Goal: Task Accomplishment & Management: Use online tool/utility

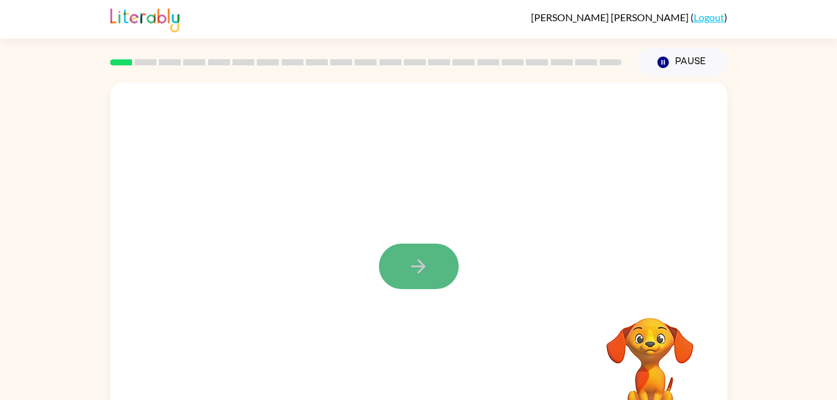
click at [434, 264] on button "button" at bounding box center [419, 267] width 80 height 46
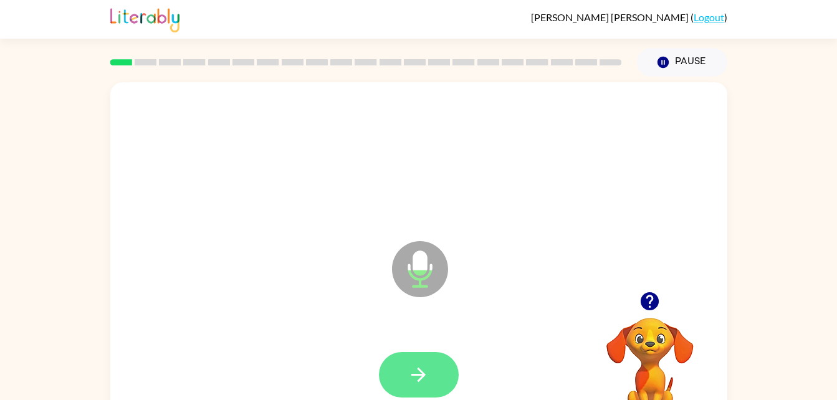
click at [403, 374] on button "button" at bounding box center [419, 375] width 80 height 46
click at [417, 375] on icon "button" at bounding box center [419, 375] width 14 height 14
click at [416, 376] on icon "button" at bounding box center [419, 375] width 22 height 22
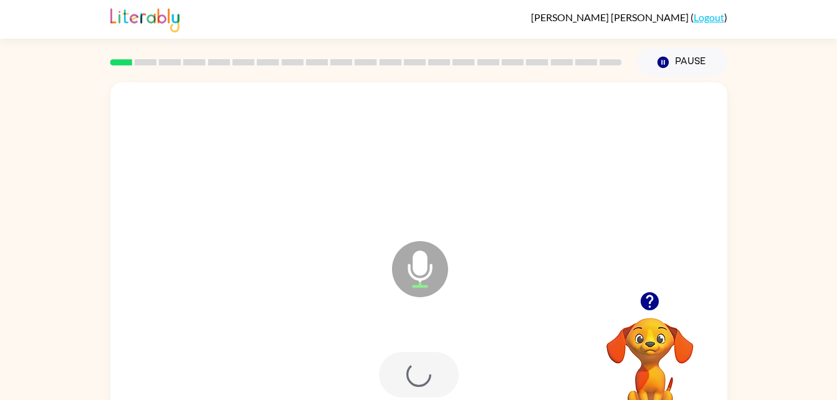
click at [416, 376] on div at bounding box center [419, 375] width 80 height 46
click at [416, 376] on icon "button" at bounding box center [419, 375] width 22 height 22
click at [404, 359] on button "button" at bounding box center [419, 375] width 80 height 46
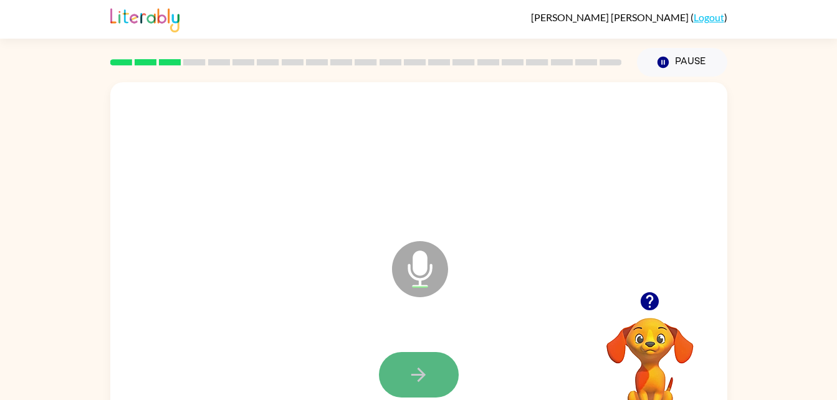
click at [407, 352] on button "button" at bounding box center [419, 375] width 80 height 46
click at [407, 360] on button "button" at bounding box center [419, 375] width 80 height 46
drag, startPoint x: 435, startPoint y: 311, endPoint x: 452, endPoint y: 281, distance: 34.7
click at [452, 281] on icon "Microphone The Microphone is here when it is your turn to talk" at bounding box center [482, 285] width 187 height 94
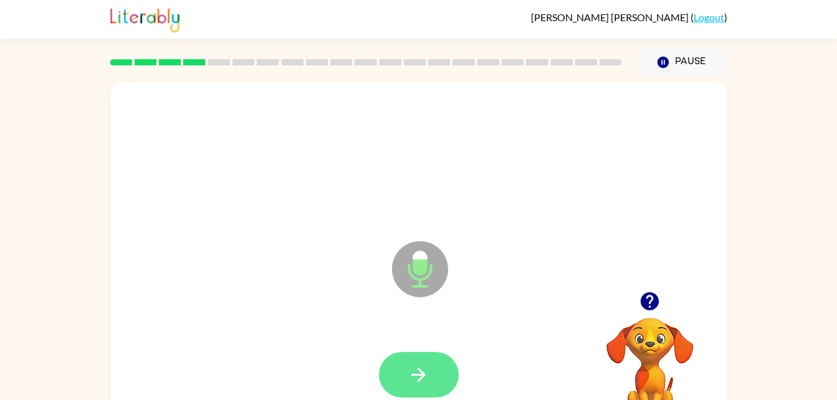
click at [416, 365] on icon "button" at bounding box center [419, 375] width 22 height 22
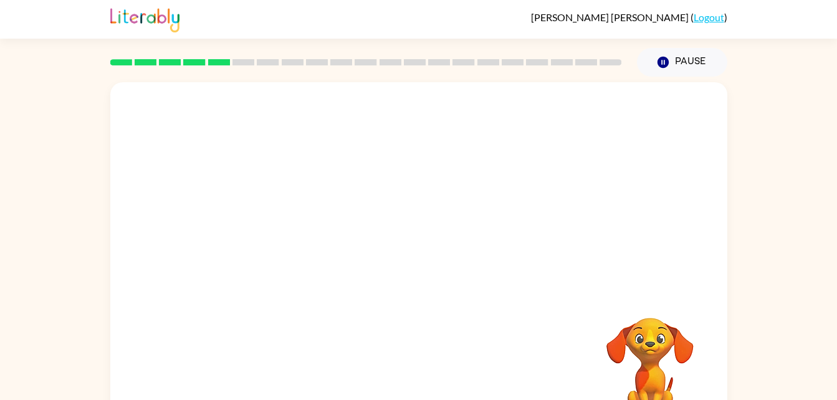
click at [430, 347] on div at bounding box center [419, 375] width 592 height 102
click at [688, 57] on button "Pause Pause" at bounding box center [682, 62] width 90 height 29
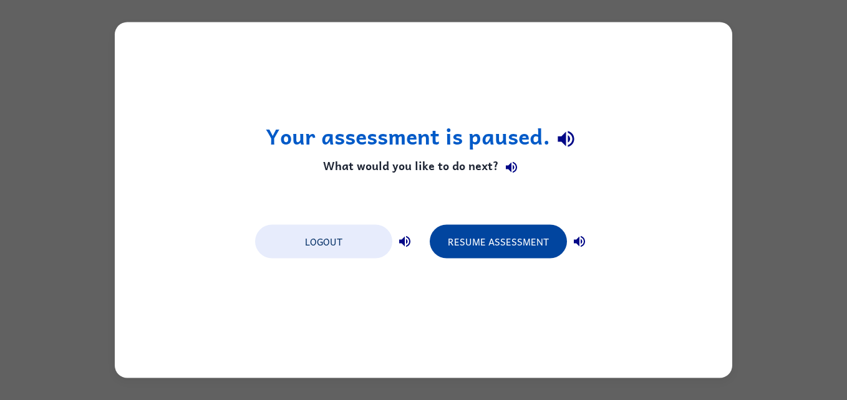
click at [536, 239] on button "Resume Assessment" at bounding box center [498, 242] width 137 height 34
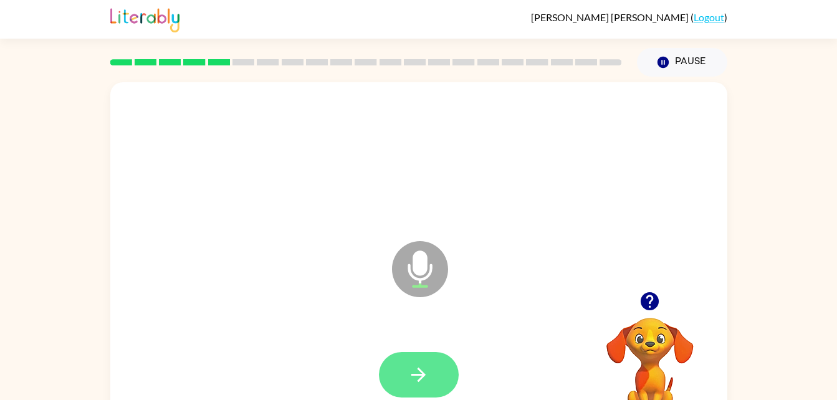
click at [399, 375] on button "button" at bounding box center [419, 375] width 80 height 46
click at [403, 375] on button "button" at bounding box center [419, 375] width 80 height 46
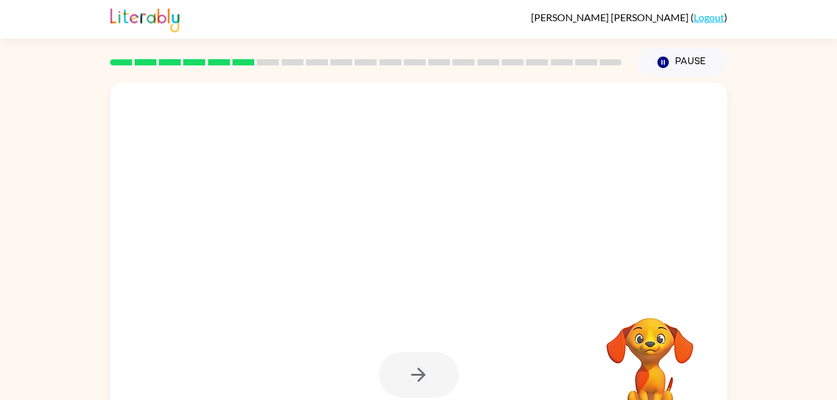
click at [444, 370] on div at bounding box center [419, 375] width 80 height 46
click at [456, 319] on div at bounding box center [418, 260] width 617 height 356
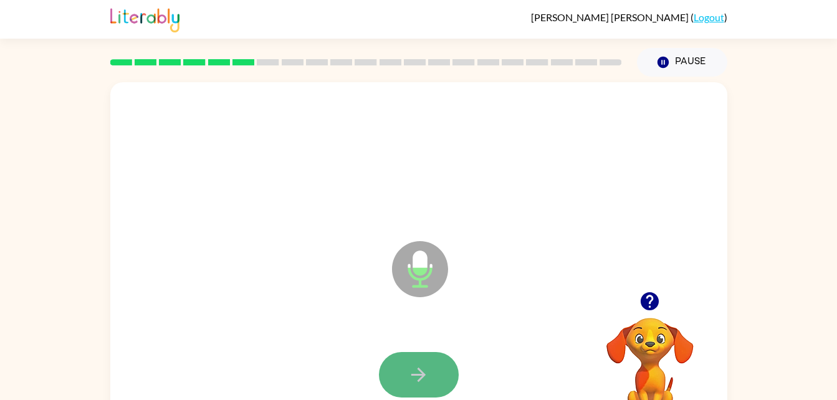
click at [414, 375] on icon "button" at bounding box center [419, 375] width 14 height 14
click at [414, 375] on div at bounding box center [419, 375] width 80 height 46
click at [416, 387] on button "button" at bounding box center [419, 375] width 80 height 46
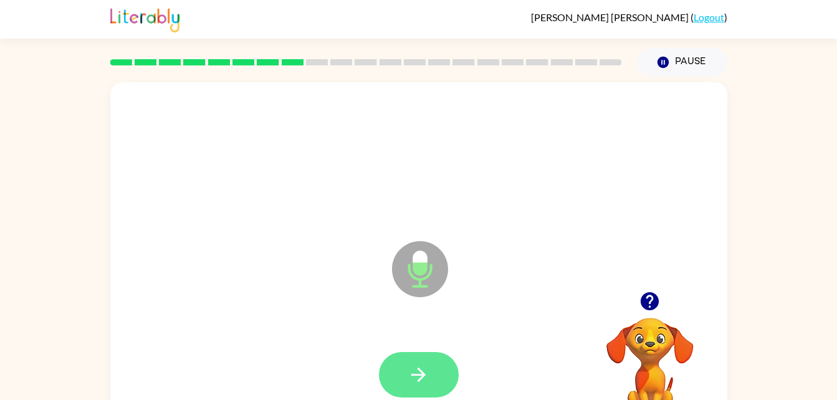
click at [427, 363] on button "button" at bounding box center [419, 375] width 80 height 46
click at [425, 372] on icon "button" at bounding box center [419, 375] width 22 height 22
click at [427, 360] on button "button" at bounding box center [419, 375] width 80 height 46
click at [435, 359] on button "button" at bounding box center [419, 375] width 80 height 46
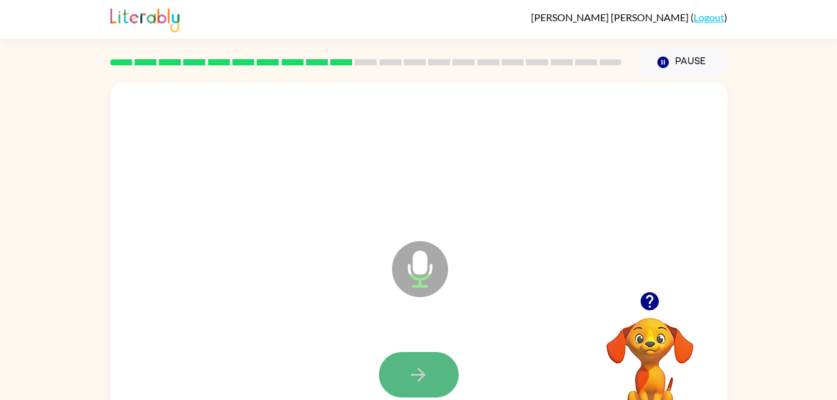
click at [435, 360] on button "button" at bounding box center [419, 375] width 80 height 46
click at [418, 362] on button "button" at bounding box center [419, 375] width 80 height 46
click at [411, 369] on icon "button" at bounding box center [419, 375] width 22 height 22
click at [423, 367] on icon "button" at bounding box center [419, 375] width 22 height 22
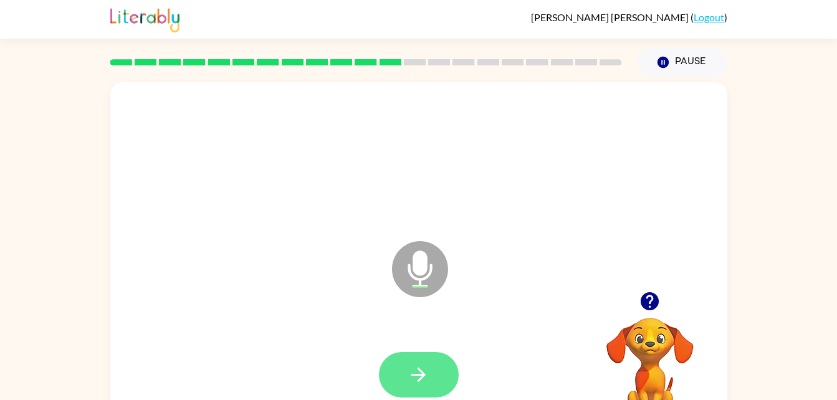
click at [427, 367] on icon "button" at bounding box center [419, 375] width 22 height 22
click at [431, 373] on button "button" at bounding box center [419, 375] width 80 height 46
click at [425, 370] on icon "button" at bounding box center [419, 375] width 22 height 22
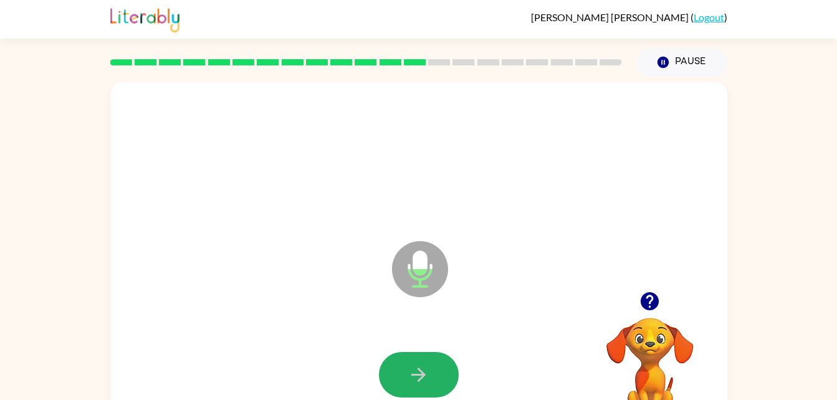
click at [425, 370] on icon "button" at bounding box center [419, 375] width 22 height 22
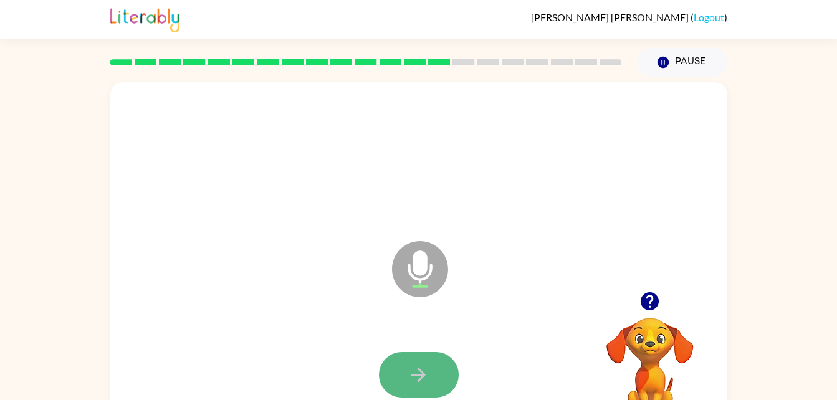
click at [423, 367] on icon "button" at bounding box center [419, 375] width 22 height 22
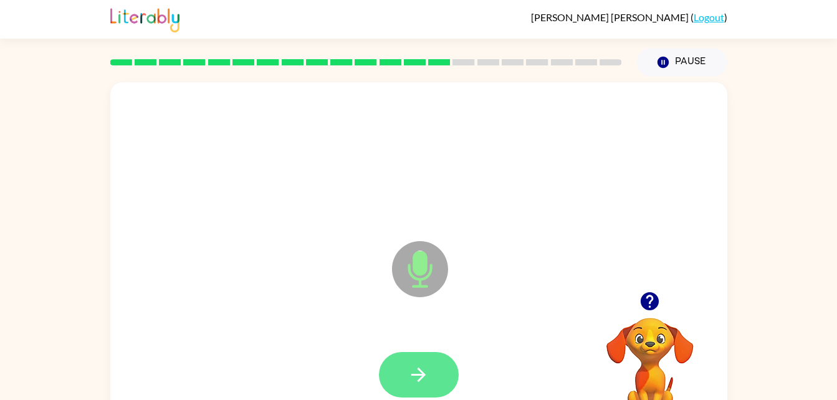
click at [432, 370] on button "button" at bounding box center [419, 375] width 80 height 46
click at [426, 383] on icon "button" at bounding box center [419, 375] width 22 height 22
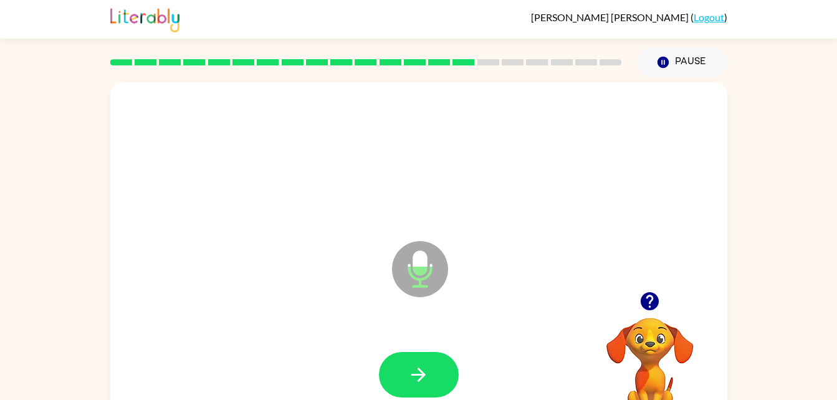
click at [439, 357] on button "button" at bounding box center [419, 375] width 80 height 46
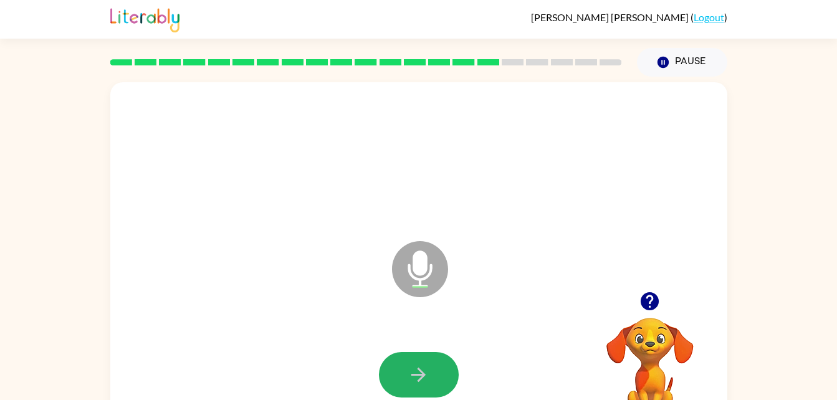
click at [440, 357] on button "button" at bounding box center [419, 375] width 80 height 46
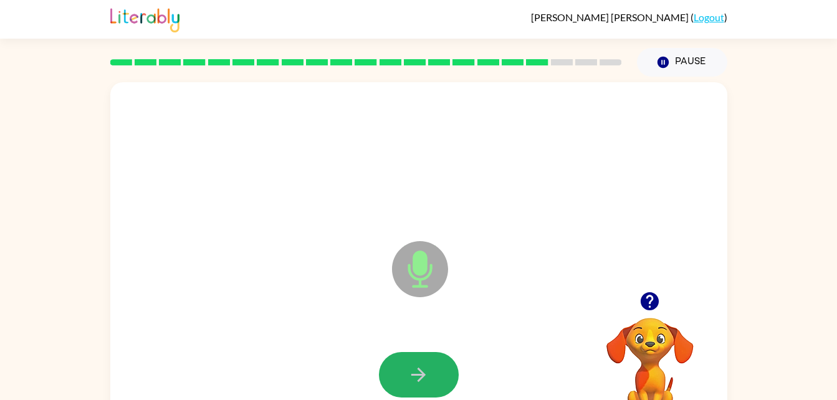
click at [440, 357] on button "button" at bounding box center [419, 375] width 80 height 46
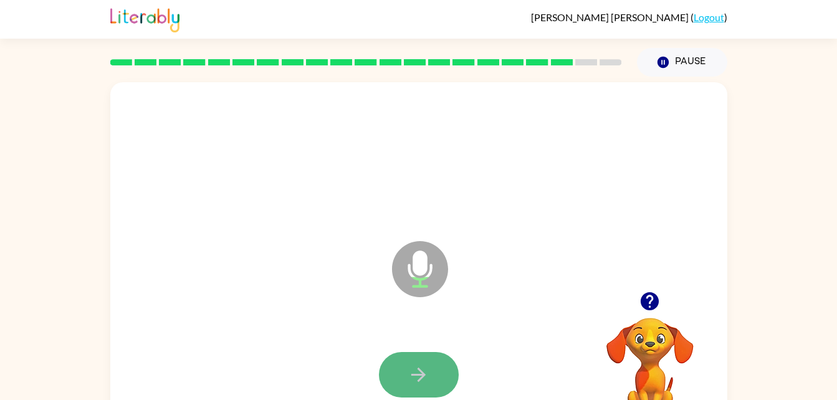
click at [432, 368] on button "button" at bounding box center [419, 375] width 80 height 46
click at [449, 377] on button "button" at bounding box center [419, 375] width 80 height 46
click at [449, 377] on div at bounding box center [419, 375] width 80 height 46
click at [449, 377] on button "button" at bounding box center [419, 375] width 80 height 46
click at [448, 378] on button "button" at bounding box center [419, 375] width 80 height 46
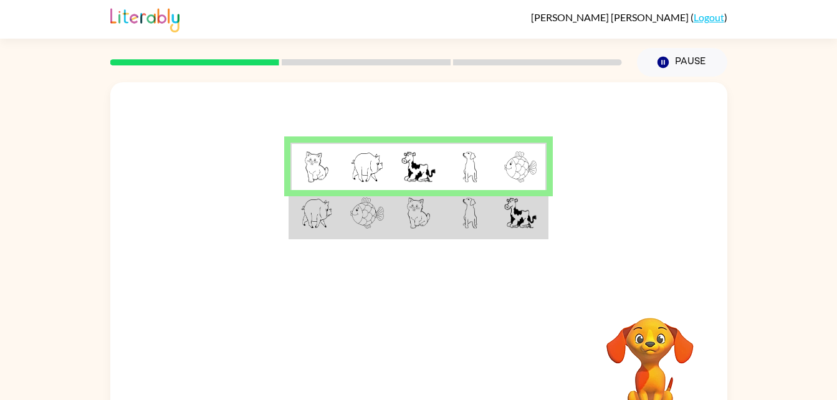
click at [409, 219] on img at bounding box center [419, 213] width 24 height 31
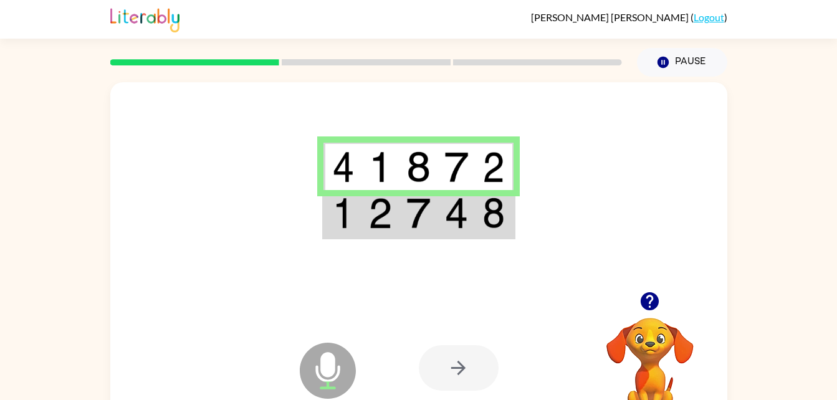
click at [431, 353] on div at bounding box center [459, 368] width 80 height 46
click at [376, 242] on div at bounding box center [418, 187] width 617 height 210
click at [380, 216] on img at bounding box center [381, 213] width 24 height 31
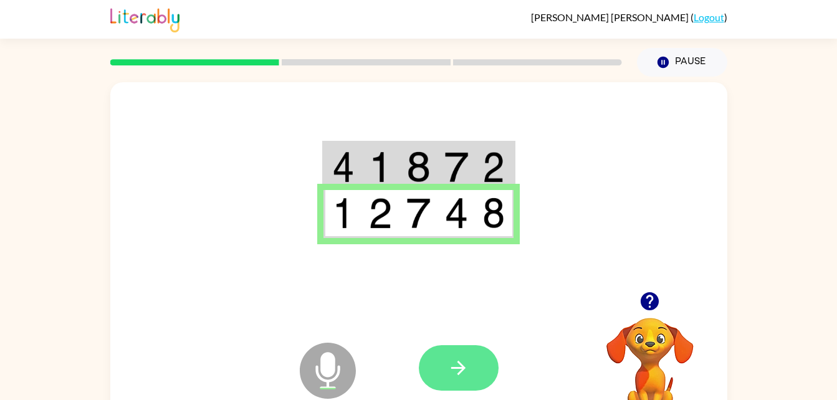
click at [455, 374] on icon "button" at bounding box center [459, 368] width 22 height 22
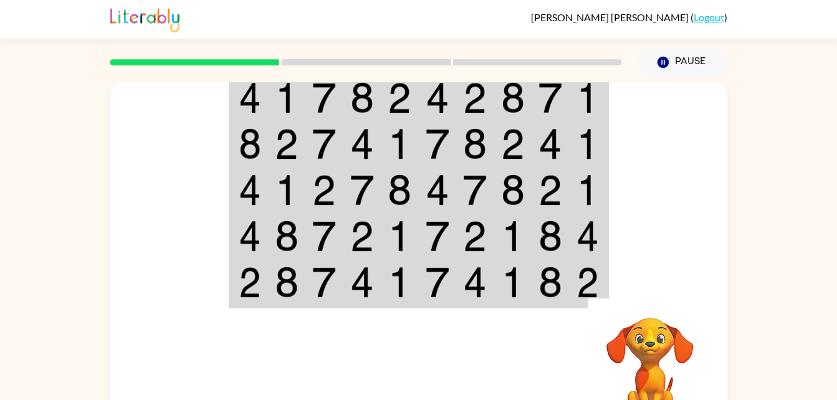
click at [345, 94] on td at bounding box center [363, 98] width 38 height 48
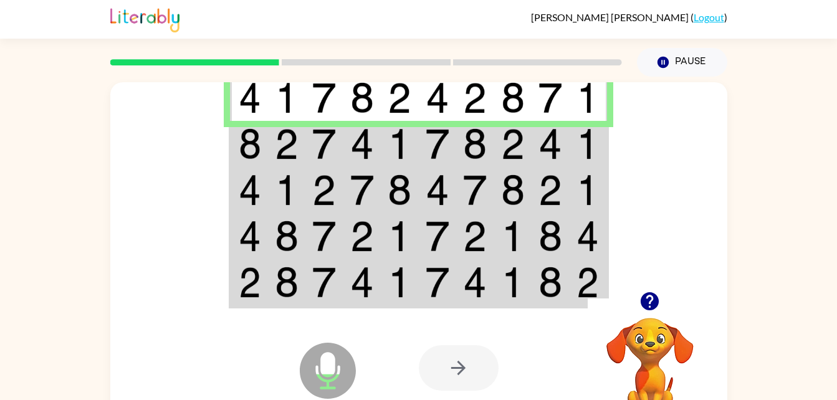
click at [279, 130] on img at bounding box center [287, 143] width 24 height 31
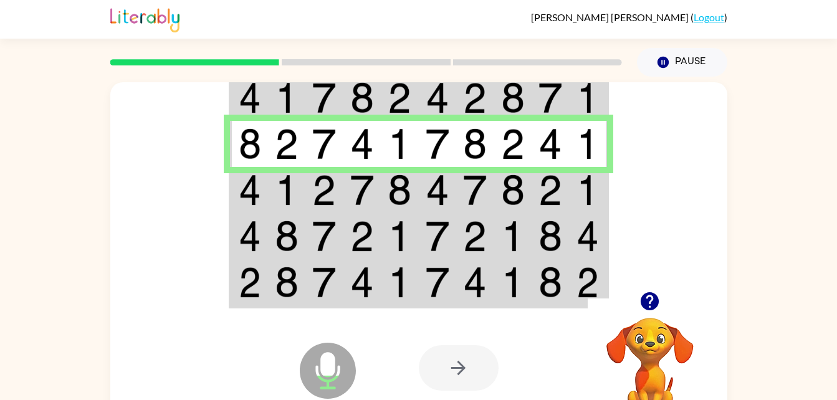
click at [330, 205] on img at bounding box center [324, 190] width 24 height 31
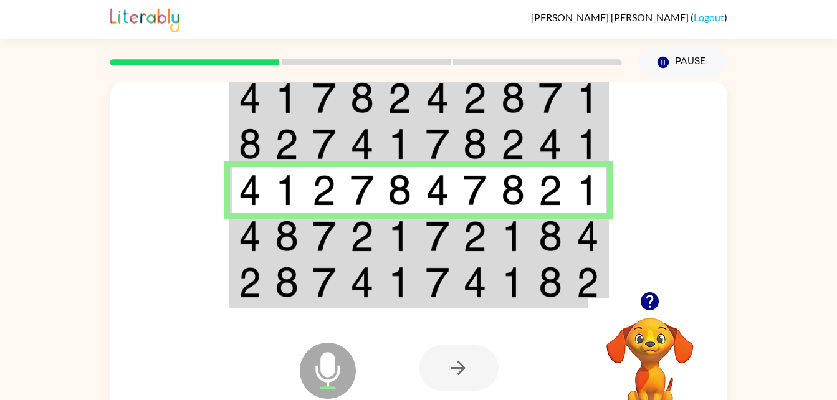
click at [289, 233] on img at bounding box center [287, 236] width 24 height 31
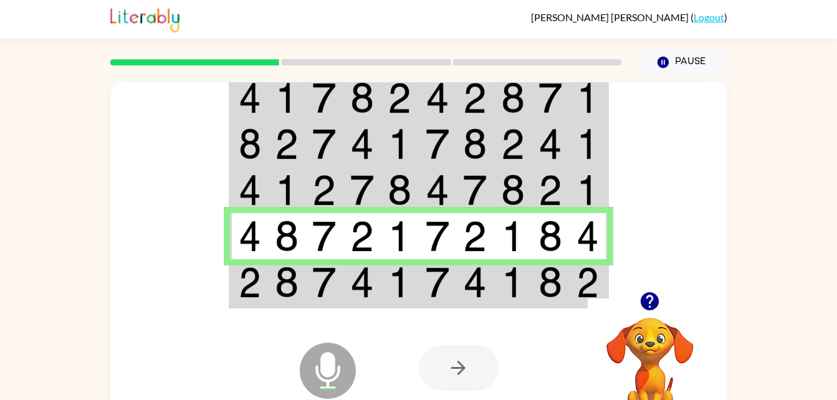
click at [365, 287] on img at bounding box center [362, 282] width 24 height 31
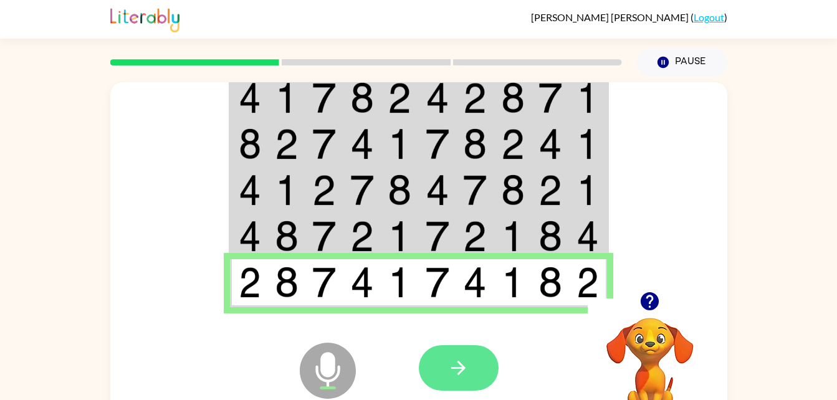
click at [449, 385] on button "button" at bounding box center [459, 368] width 80 height 46
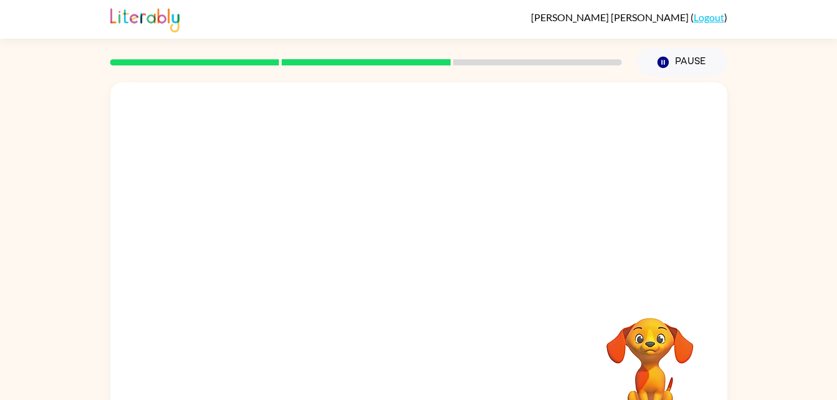
click at [494, 355] on div "Your browser must support playing .mp4 files to use Literably. Please try using…" at bounding box center [418, 260] width 617 height 356
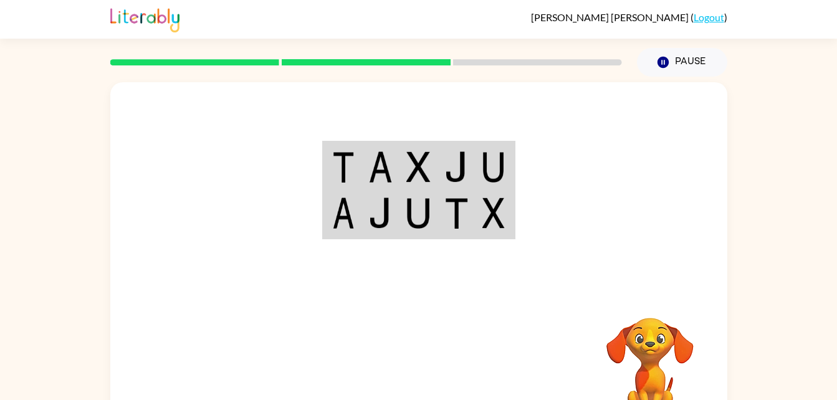
click at [386, 165] on img at bounding box center [381, 167] width 24 height 31
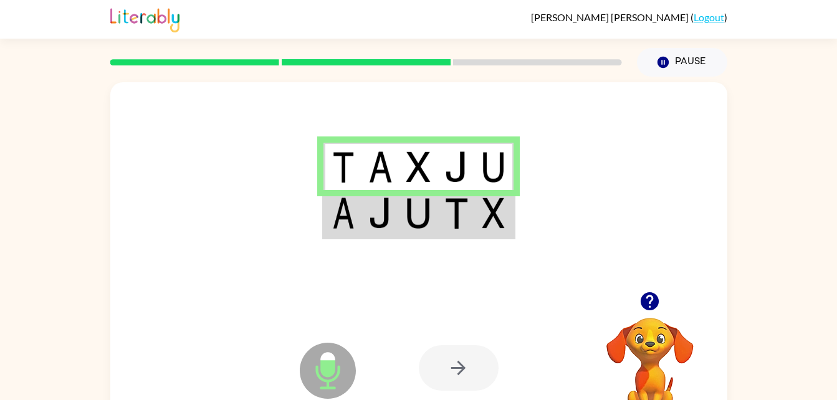
click at [351, 211] on img at bounding box center [343, 213] width 22 height 31
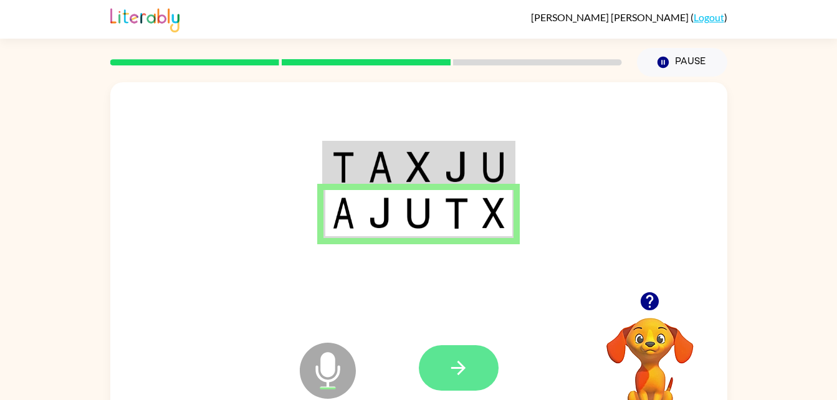
click at [454, 356] on button "button" at bounding box center [459, 368] width 80 height 46
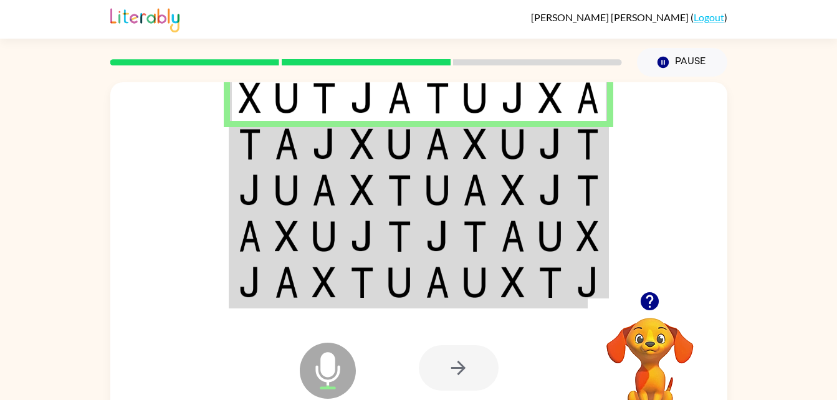
click at [307, 102] on td at bounding box center [325, 98] width 38 height 48
click at [244, 132] on img at bounding box center [250, 143] width 22 height 31
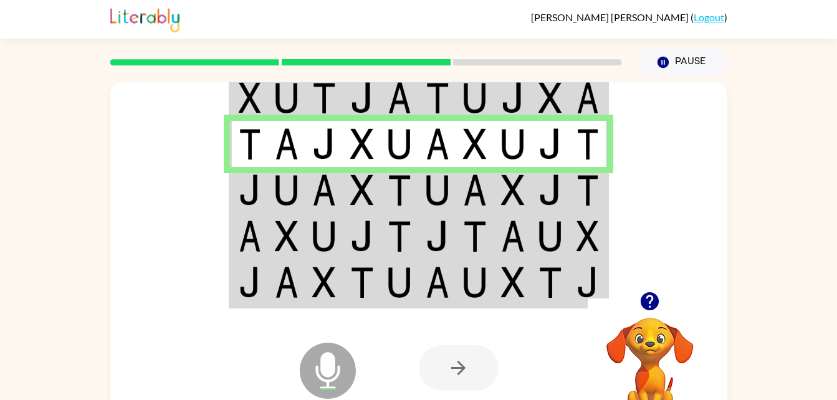
click at [254, 196] on img at bounding box center [250, 190] width 22 height 31
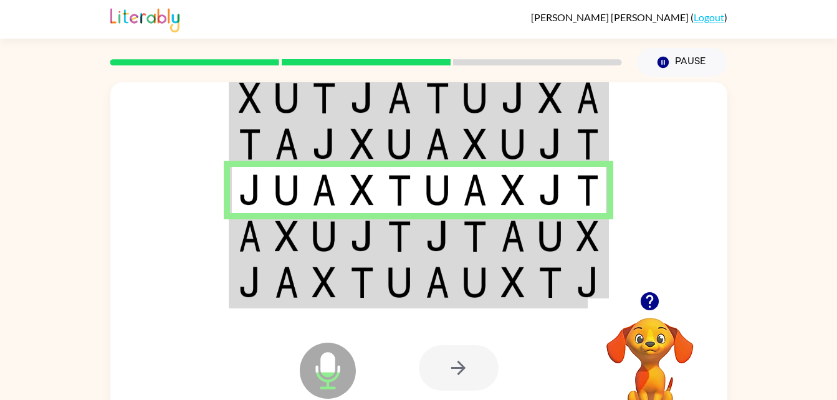
click at [296, 239] on img at bounding box center [287, 236] width 24 height 31
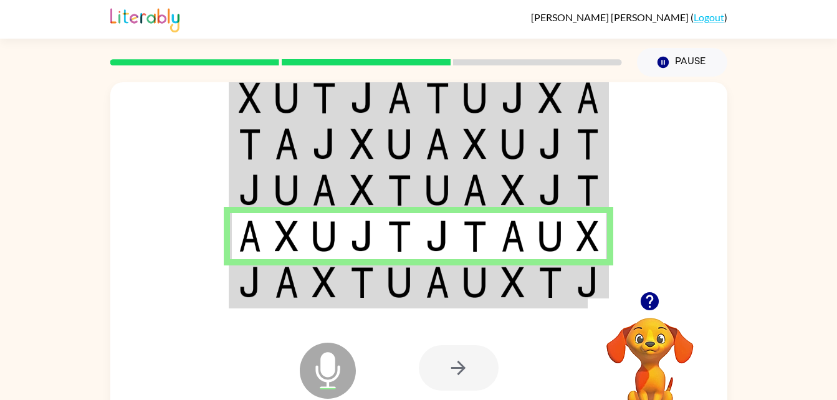
click at [347, 284] on td at bounding box center [363, 283] width 38 height 48
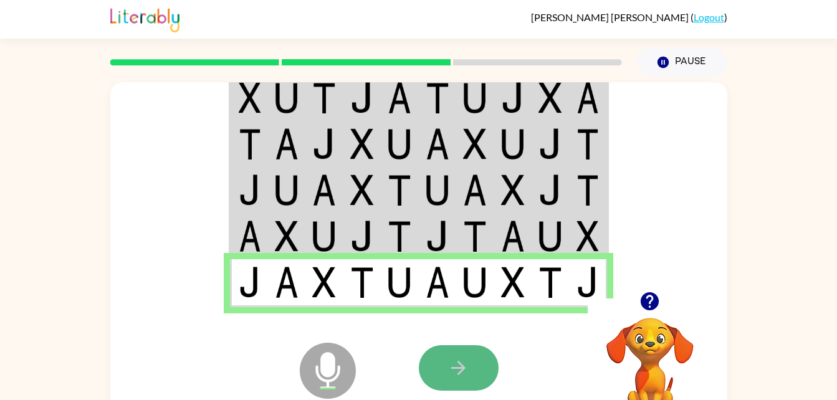
click at [443, 373] on button "button" at bounding box center [459, 368] width 80 height 46
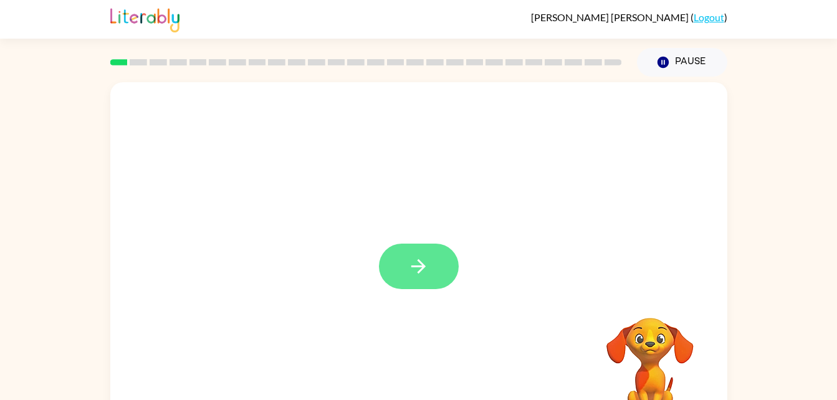
click at [405, 277] on button "button" at bounding box center [419, 267] width 80 height 46
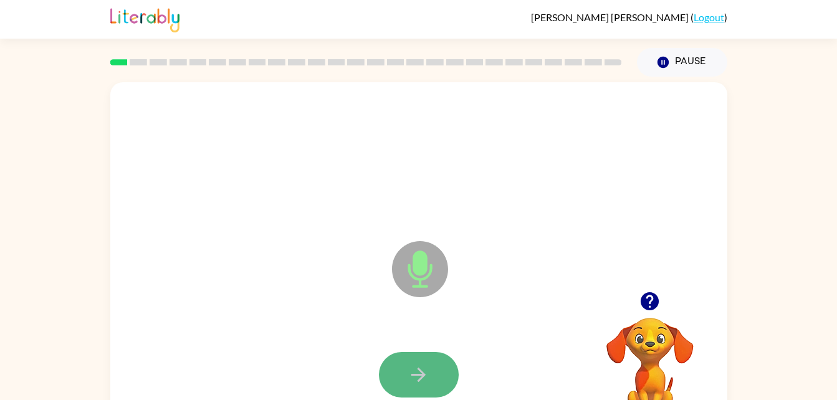
click at [418, 367] on icon "button" at bounding box center [419, 375] width 22 height 22
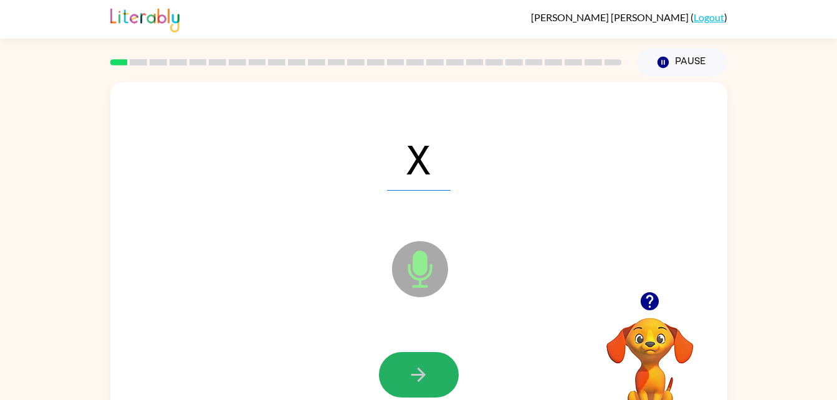
click at [418, 367] on icon "button" at bounding box center [419, 375] width 22 height 22
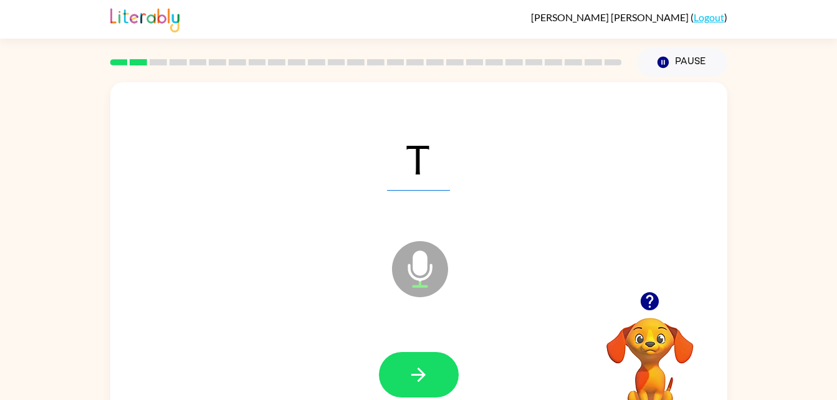
click at [418, 367] on icon "button" at bounding box center [419, 375] width 22 height 22
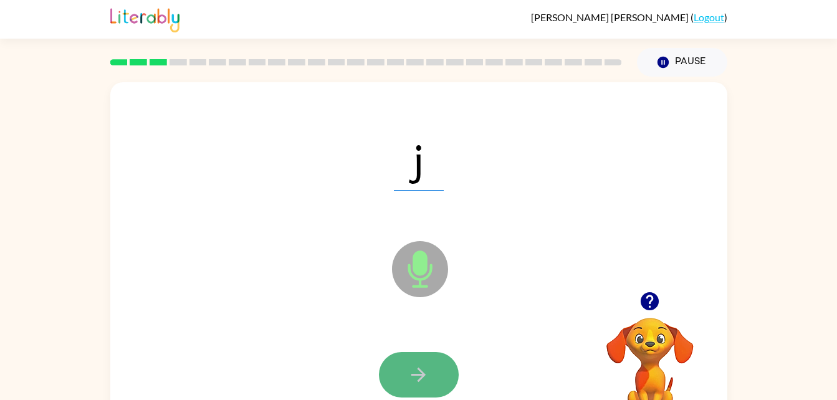
click at [437, 374] on button "button" at bounding box center [419, 375] width 80 height 46
click at [399, 376] on button "button" at bounding box center [419, 375] width 80 height 46
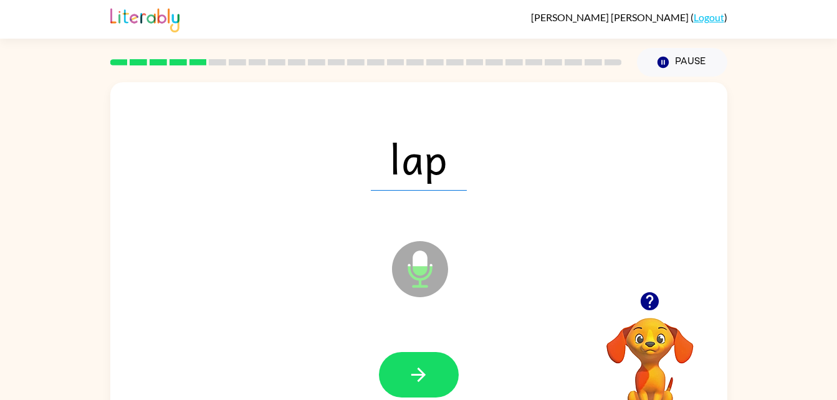
click at [399, 376] on button "button" at bounding box center [419, 375] width 80 height 46
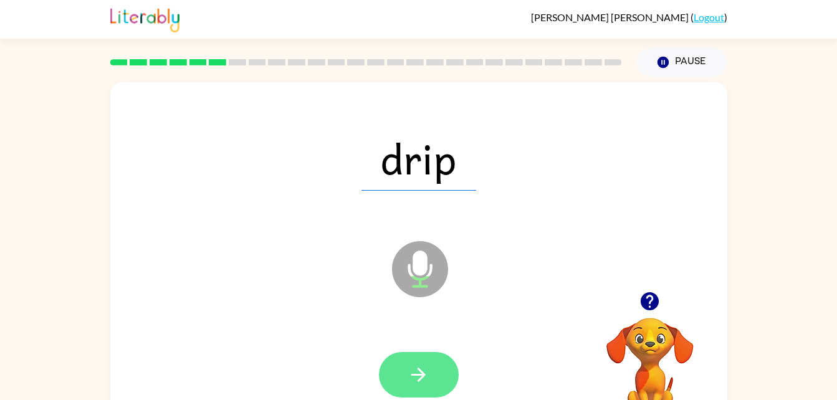
click at [406, 374] on button "button" at bounding box center [419, 375] width 80 height 46
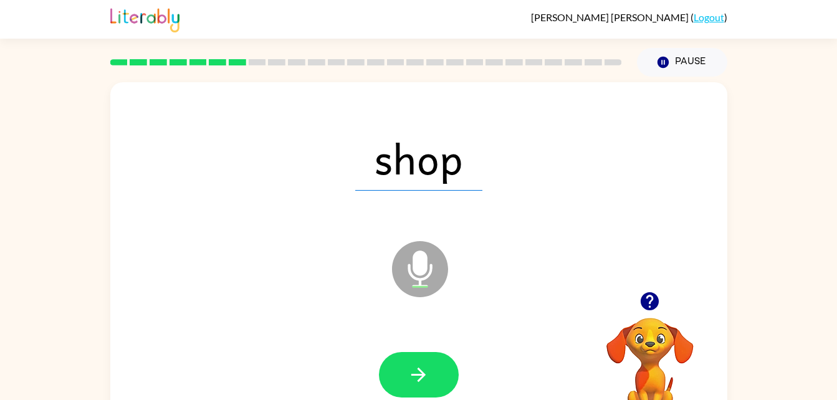
click at [406, 374] on button "button" at bounding box center [419, 375] width 80 height 46
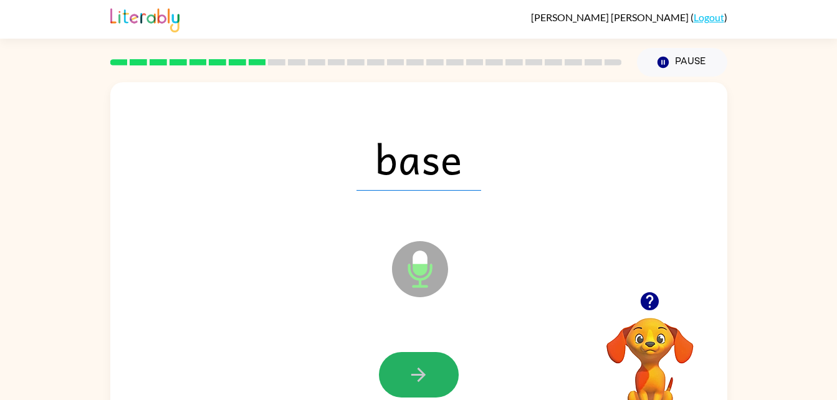
click at [406, 374] on button "button" at bounding box center [419, 375] width 80 height 46
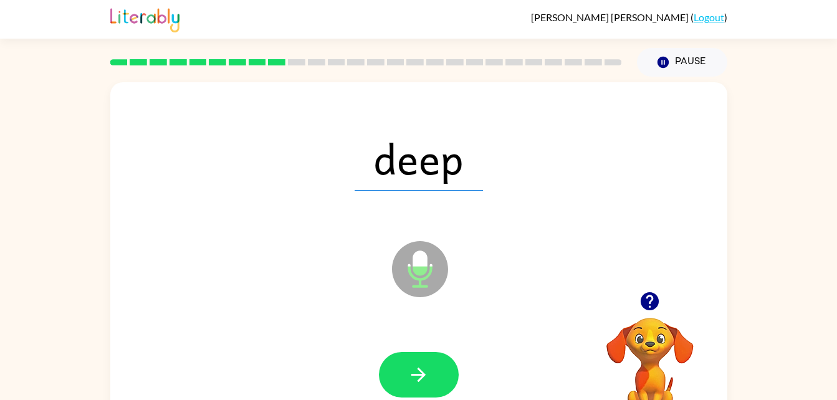
click at [406, 374] on button "button" at bounding box center [419, 375] width 80 height 46
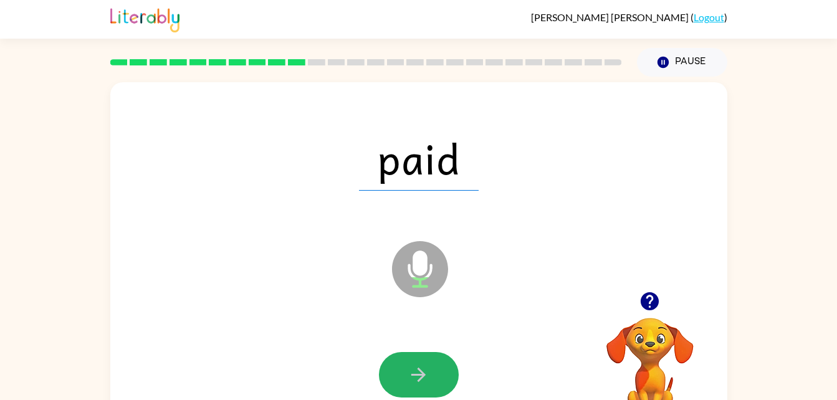
click at [406, 374] on button "button" at bounding box center [419, 375] width 80 height 46
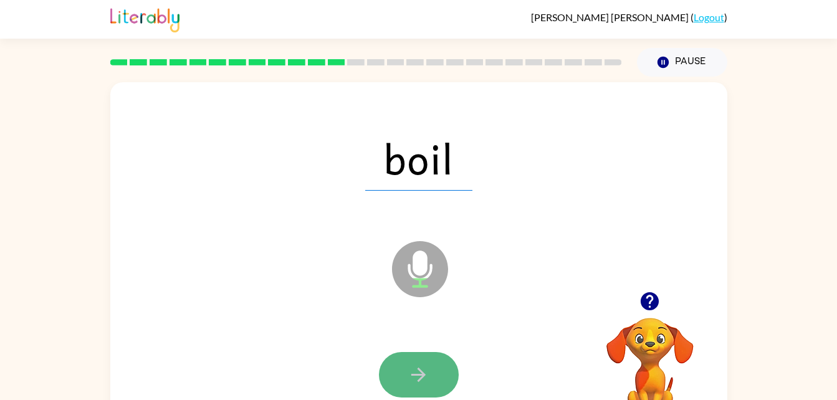
click at [418, 374] on icon "button" at bounding box center [419, 375] width 22 height 22
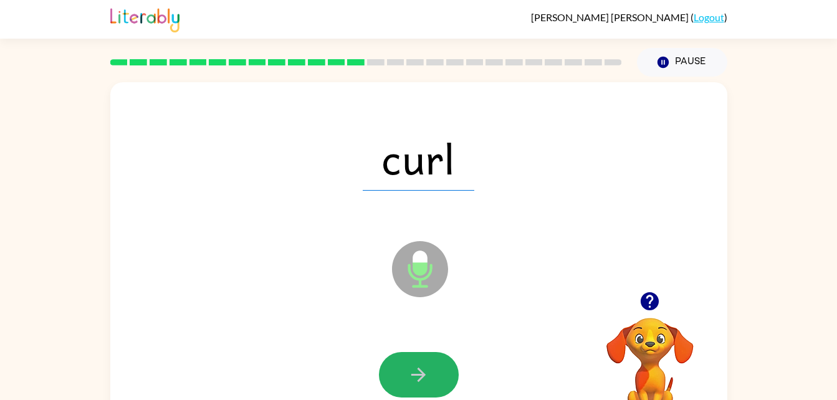
click at [418, 374] on icon "button" at bounding box center [419, 375] width 14 height 14
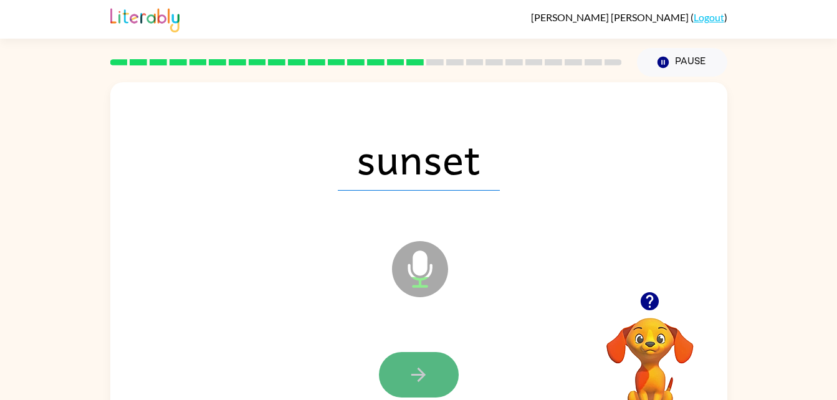
click at [420, 377] on icon "button" at bounding box center [419, 375] width 22 height 22
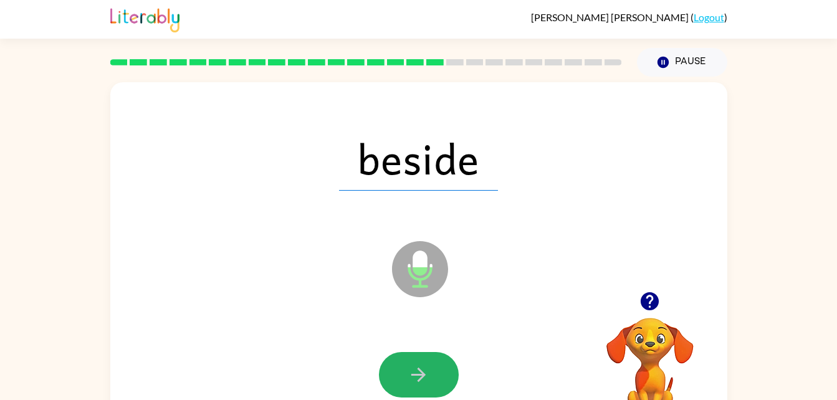
click at [420, 377] on icon "button" at bounding box center [419, 375] width 22 height 22
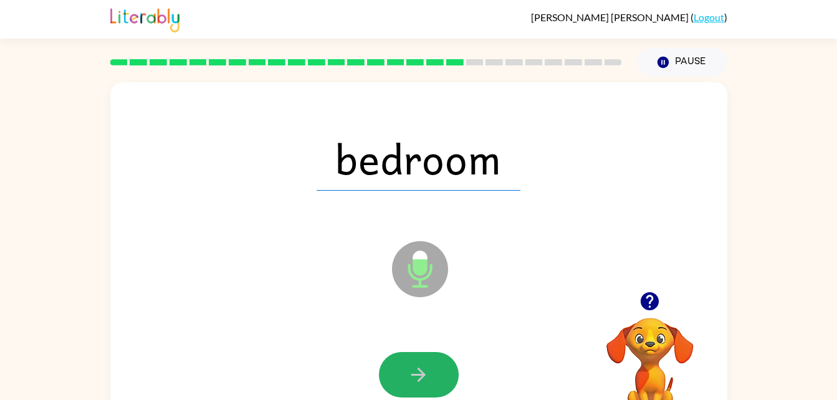
click at [420, 377] on icon "button" at bounding box center [419, 375] width 22 height 22
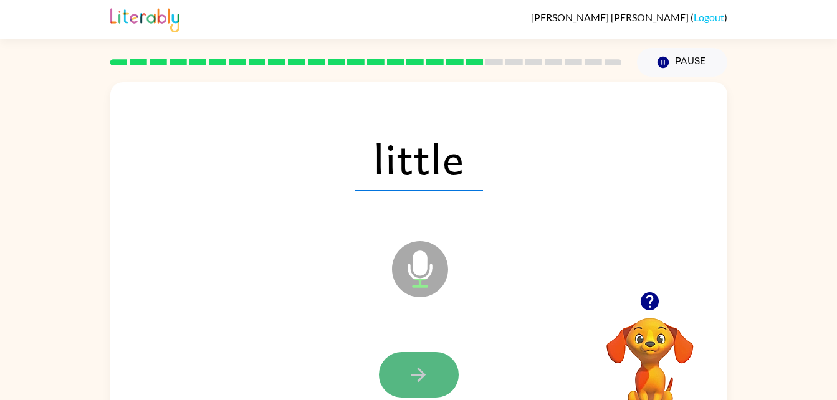
click at [420, 377] on icon "button" at bounding box center [419, 375] width 22 height 22
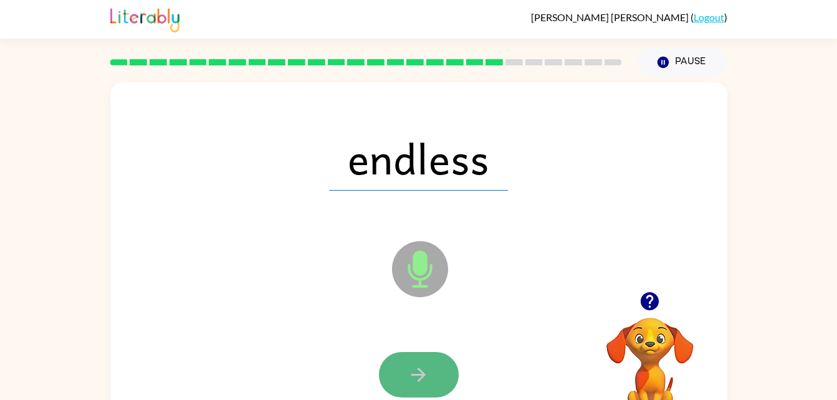
click at [426, 371] on icon "button" at bounding box center [419, 375] width 22 height 22
click at [426, 372] on icon "button" at bounding box center [419, 375] width 22 height 22
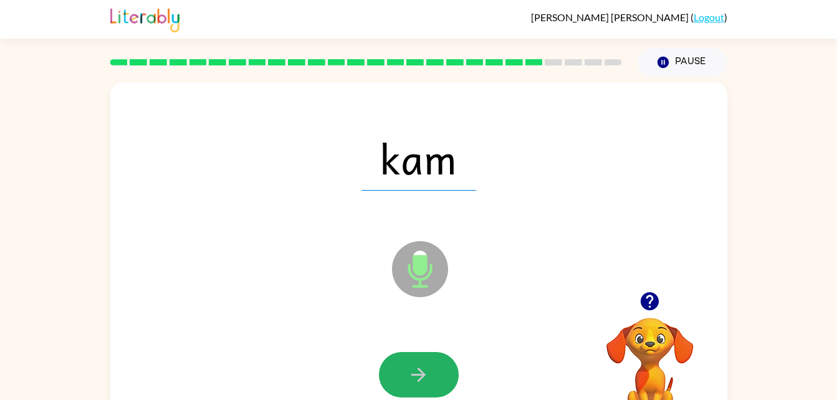
click at [426, 372] on icon "button" at bounding box center [419, 375] width 22 height 22
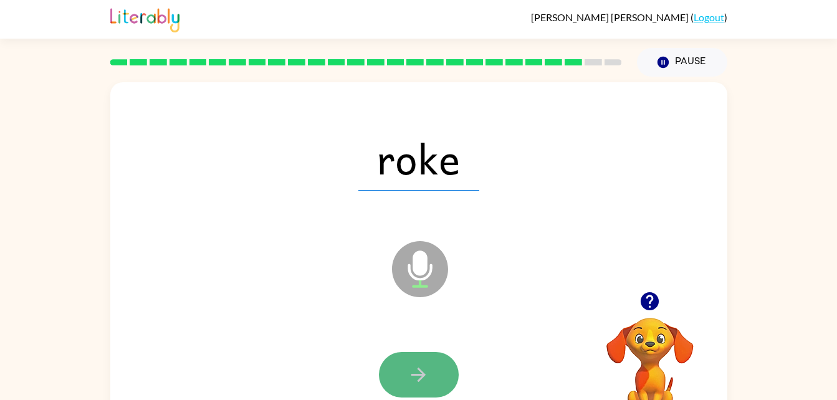
click at [427, 375] on icon "button" at bounding box center [419, 375] width 22 height 22
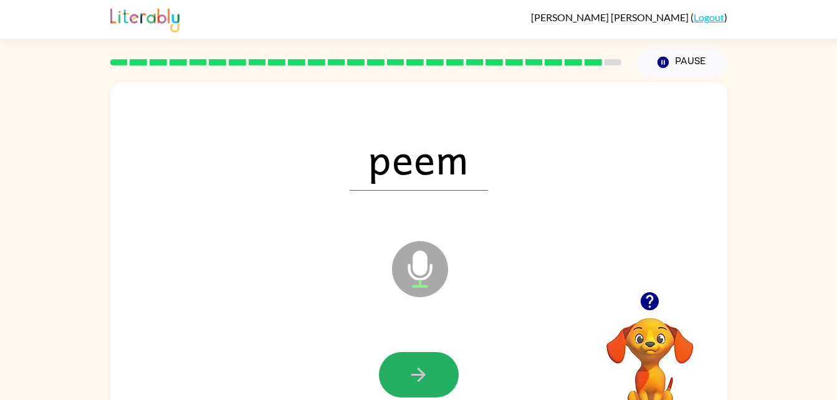
click at [427, 375] on icon "button" at bounding box center [419, 375] width 22 height 22
